Goal: Navigation & Orientation: Understand site structure

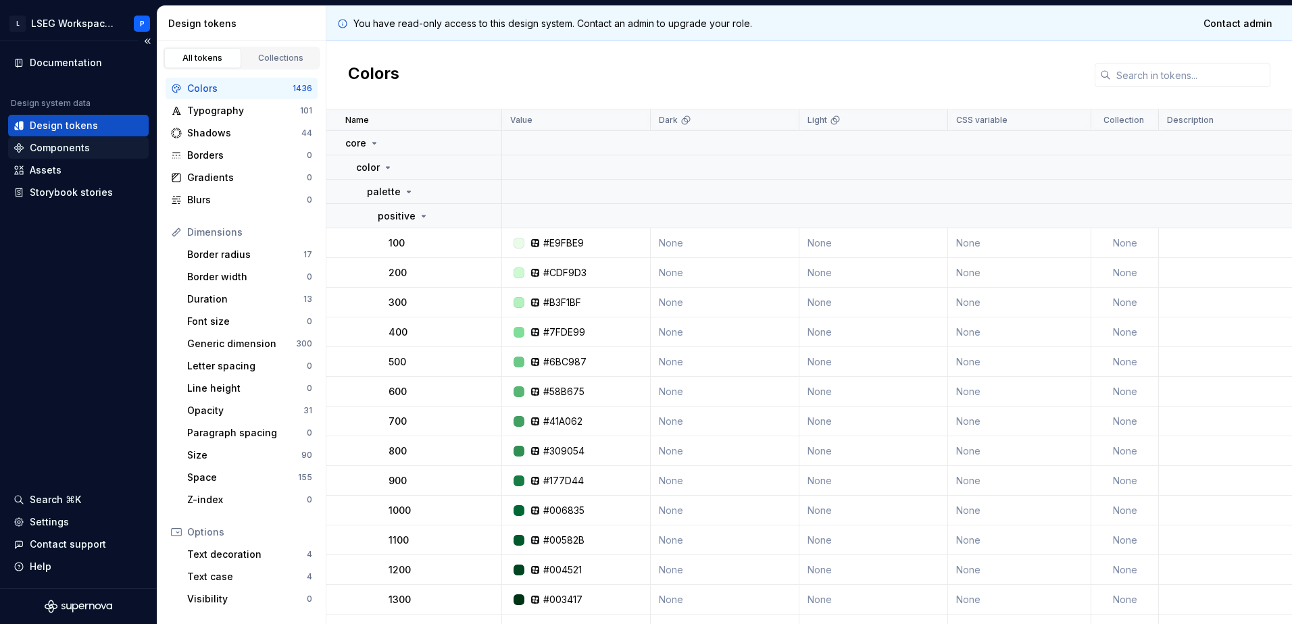
click at [69, 151] on div "Components" at bounding box center [60, 148] width 60 height 14
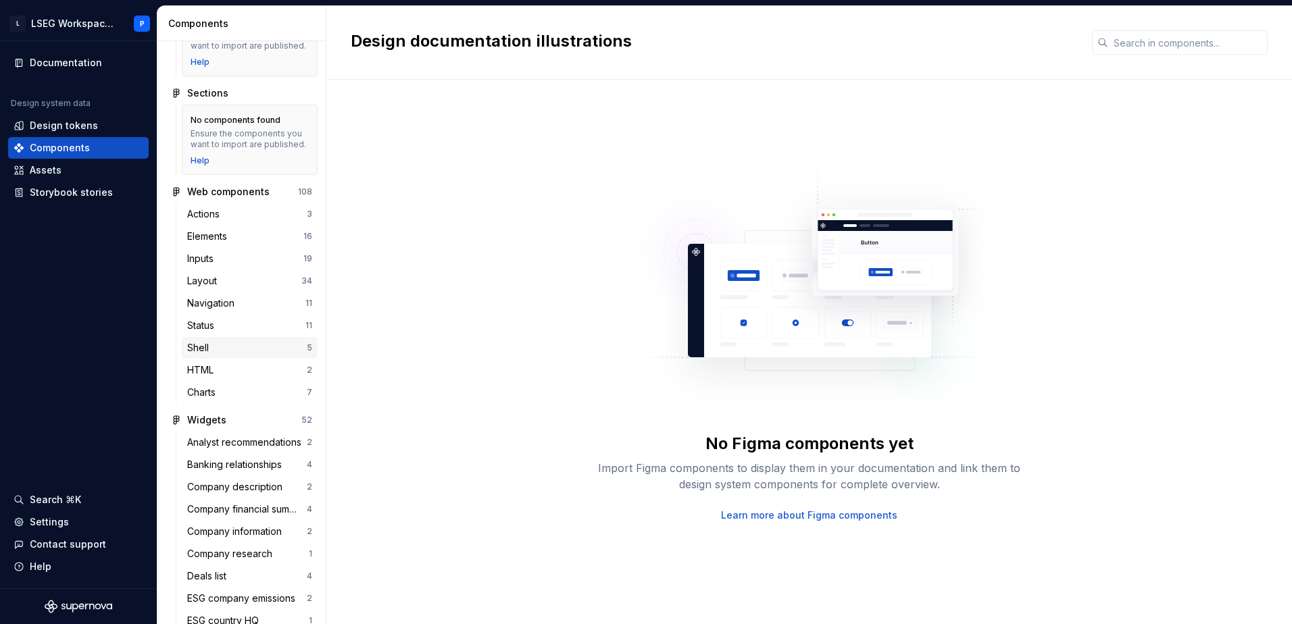
scroll to position [135, 0]
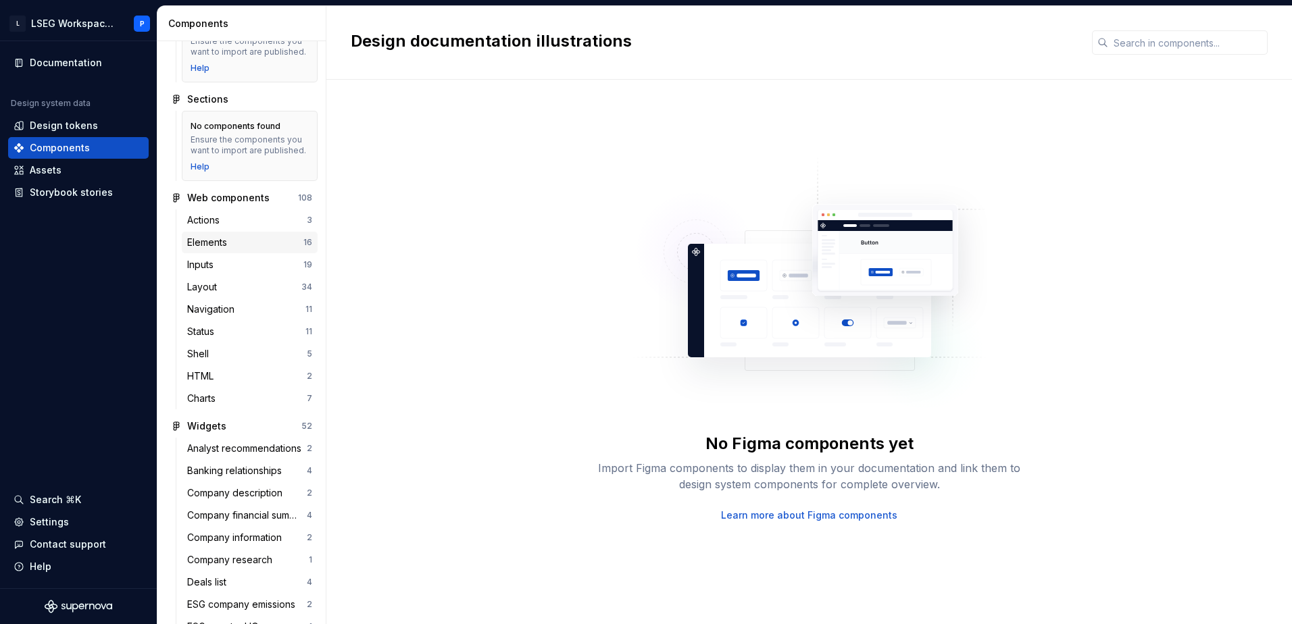
click at [226, 249] on div "Elements" at bounding box center [209, 243] width 45 height 14
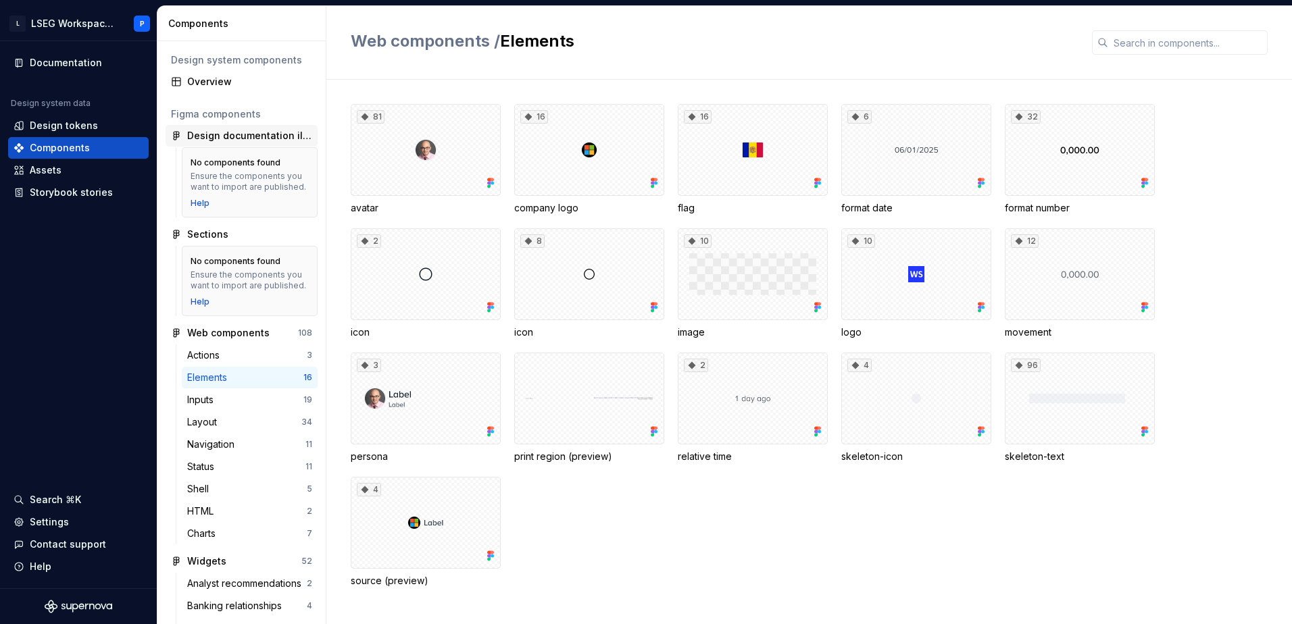
click at [271, 134] on div "Design documentation illustrations" at bounding box center [249, 136] width 125 height 14
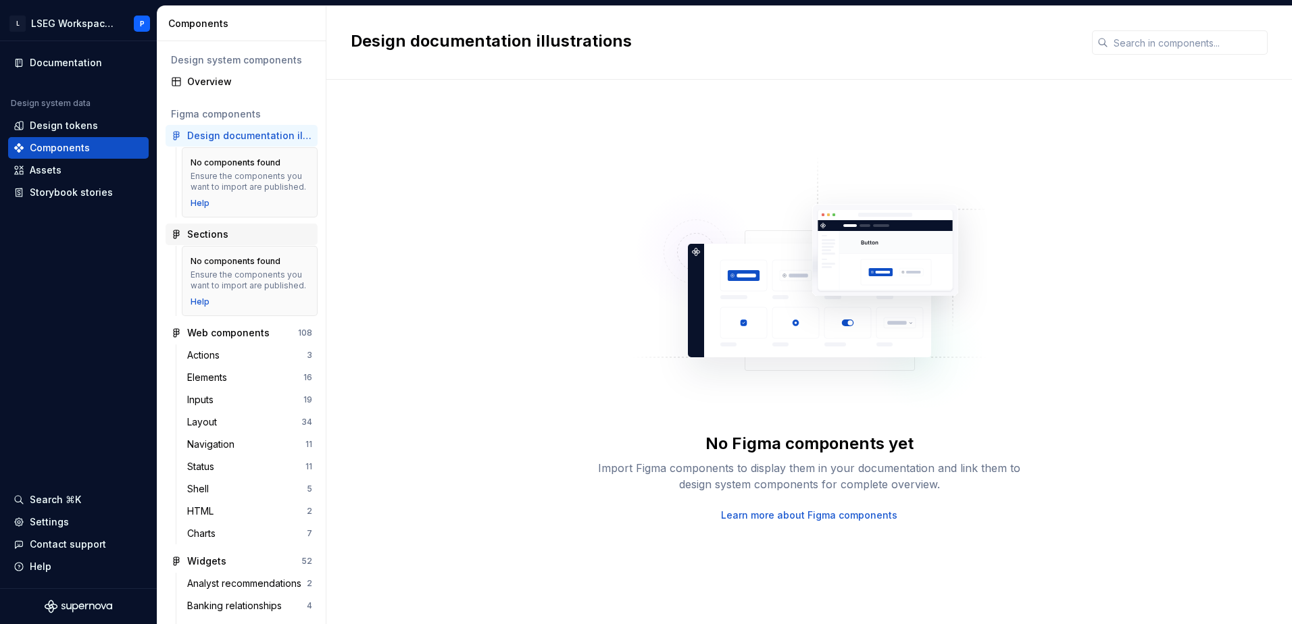
click at [206, 241] on div "Sections" at bounding box center [207, 235] width 41 height 14
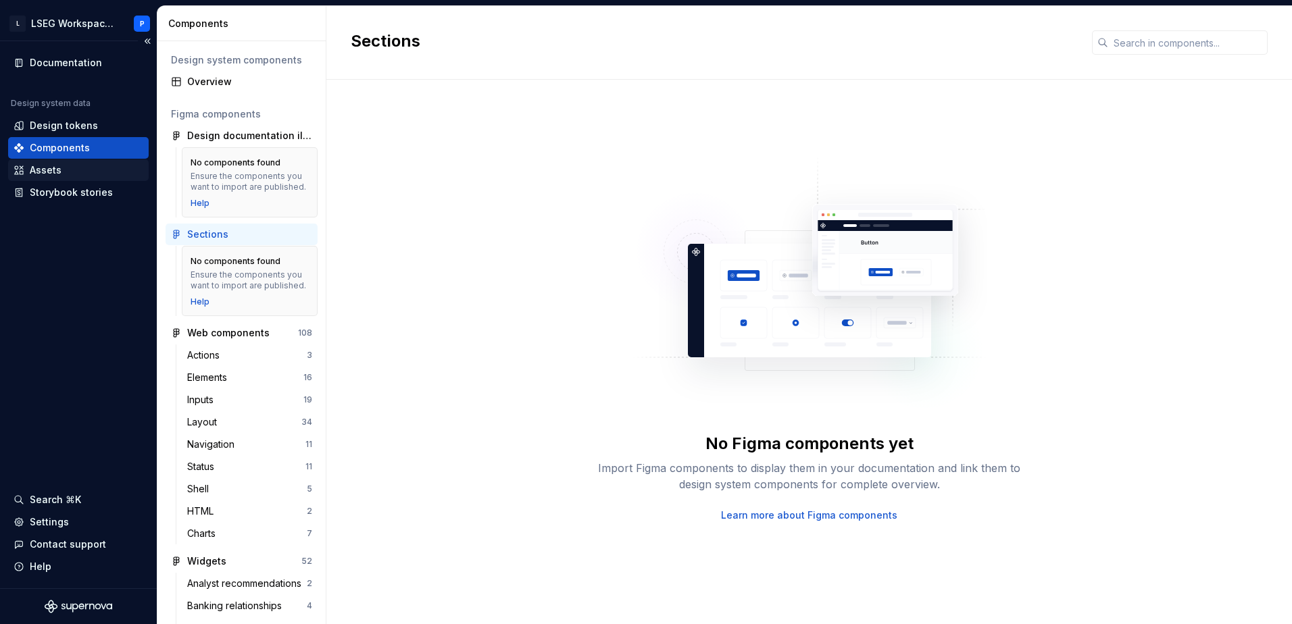
click at [55, 168] on div "Assets" at bounding box center [46, 171] width 32 height 14
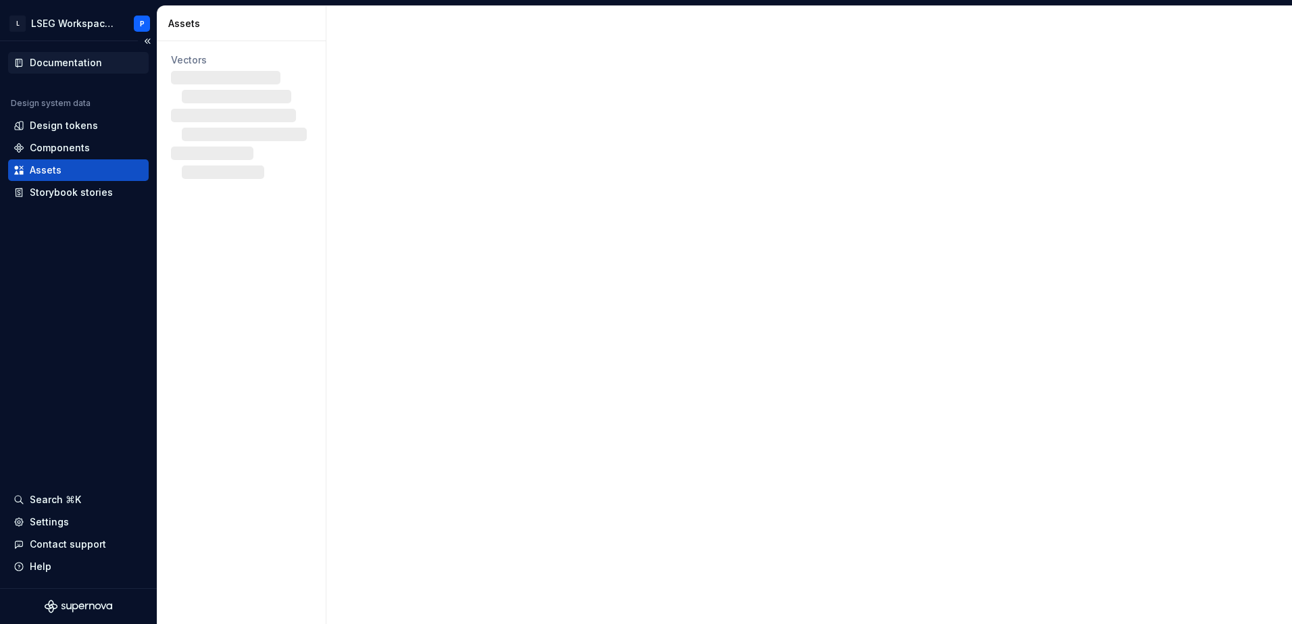
click at [83, 65] on div "Documentation" at bounding box center [66, 63] width 72 height 14
